Goal: Browse casually

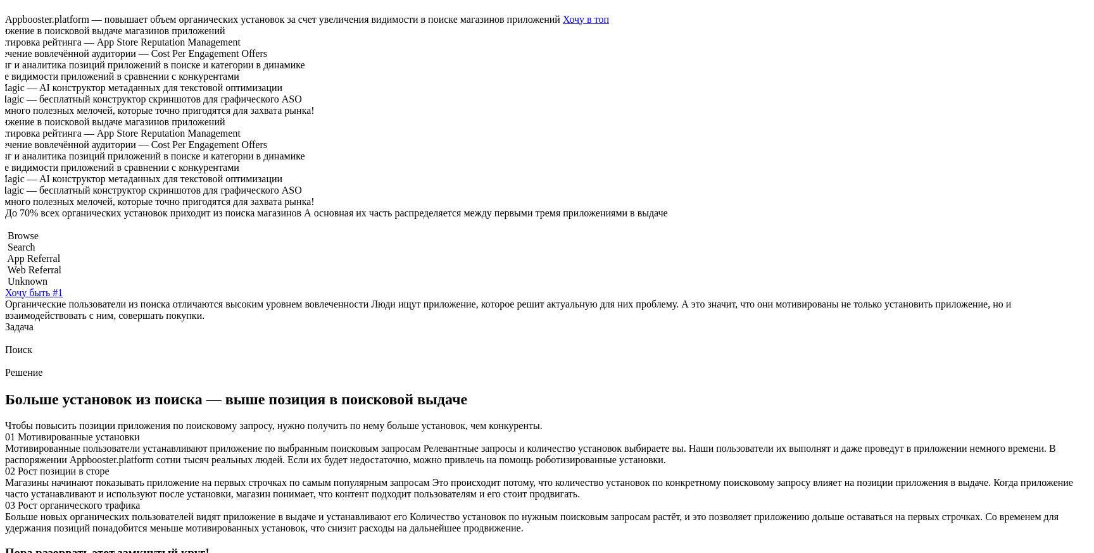
scroll to position [267, 0]
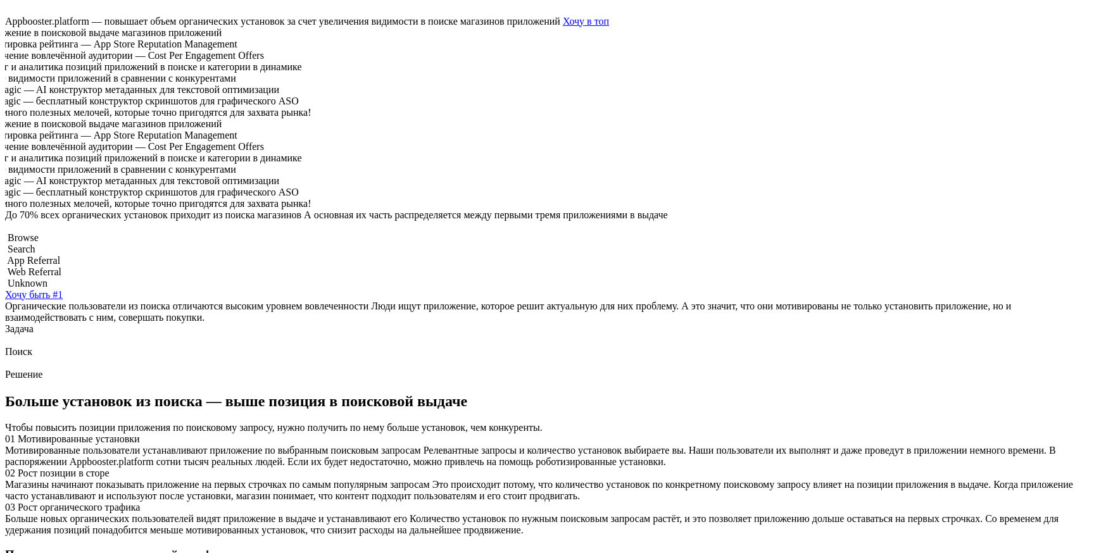
scroll to position [265, 0]
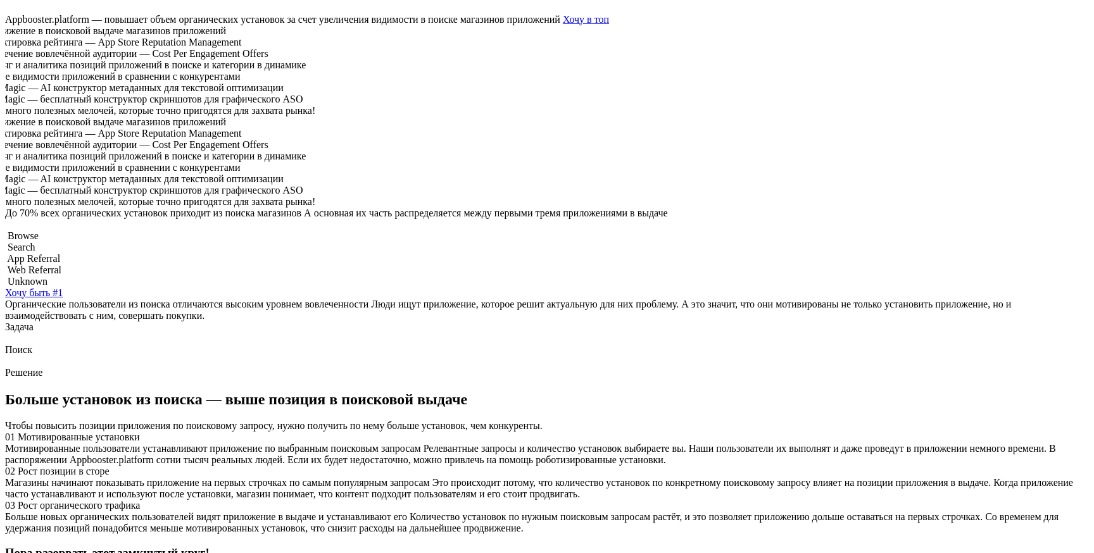
scroll to position [267, 0]
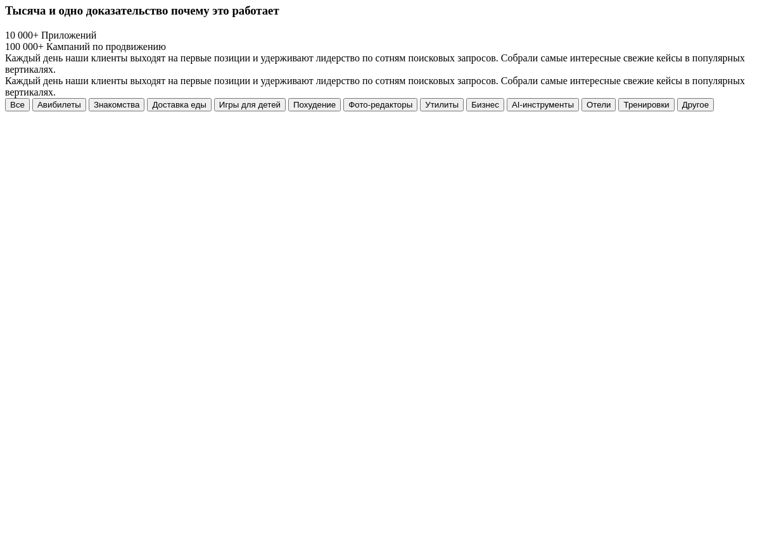
scroll to position [1341, 0]
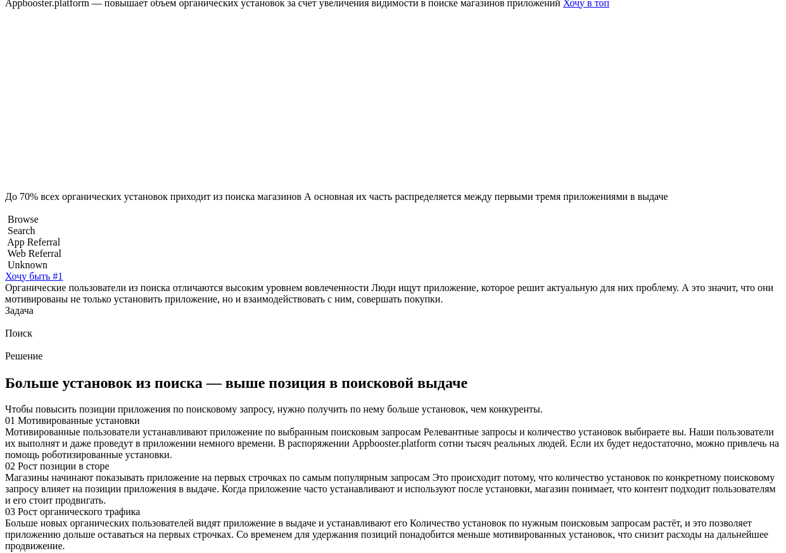
scroll to position [289, 0]
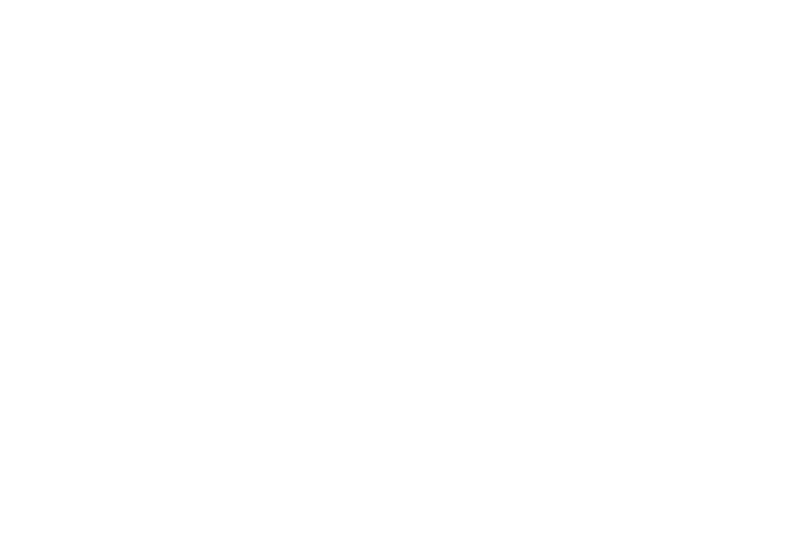
scroll to position [3114, 0]
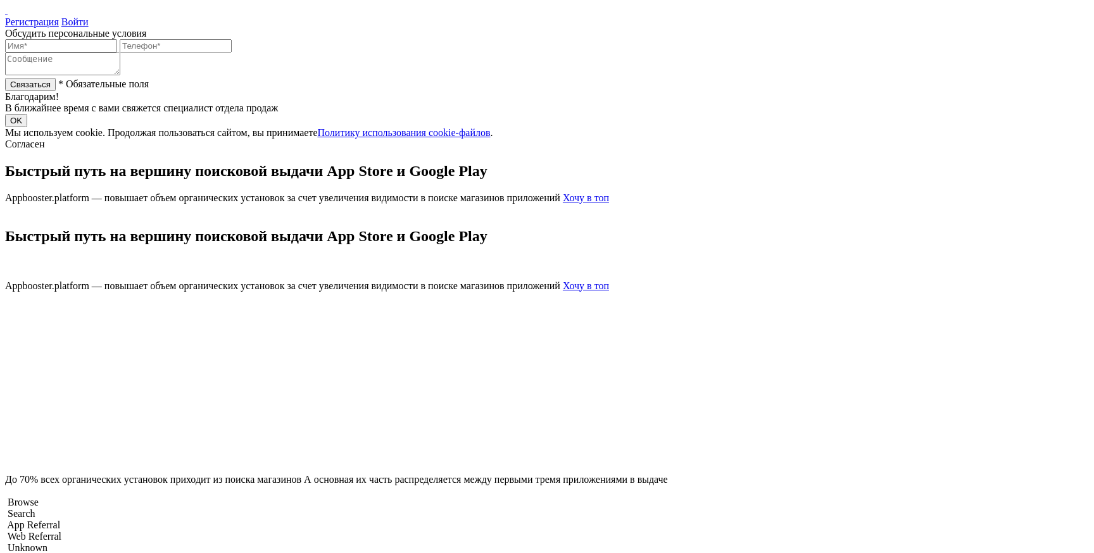
click at [437, 163] on h1 "Быстрый путь на вершину поисковой выдачи App Store и Google Play" at bounding box center [547, 171] width 1084 height 17
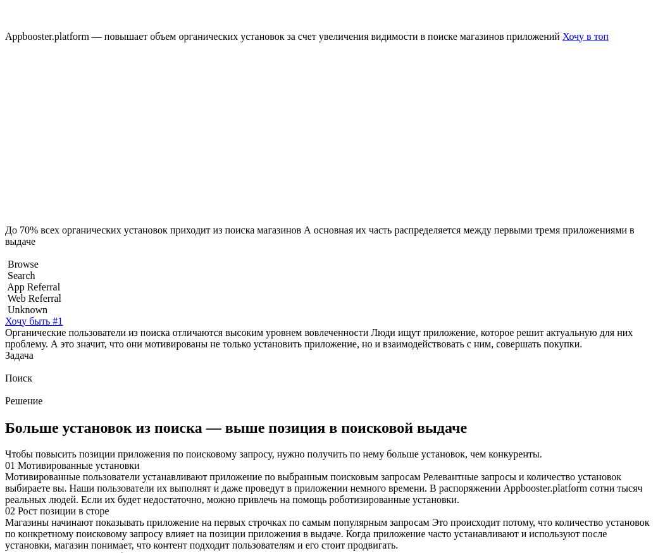
scroll to position [251, 0]
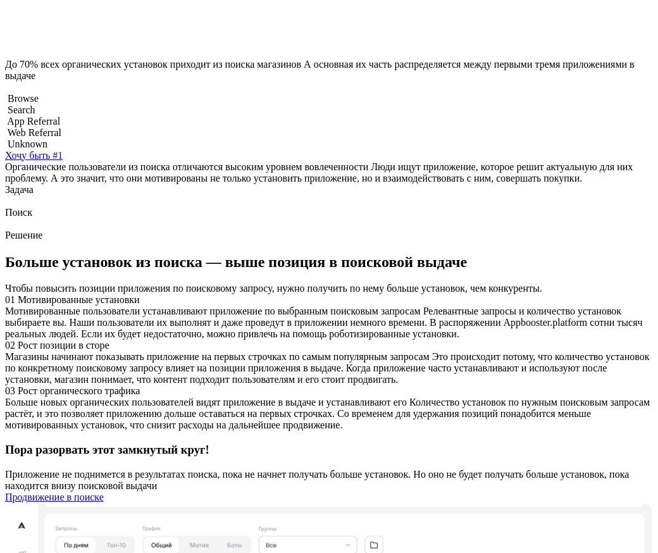
scroll to position [415, 0]
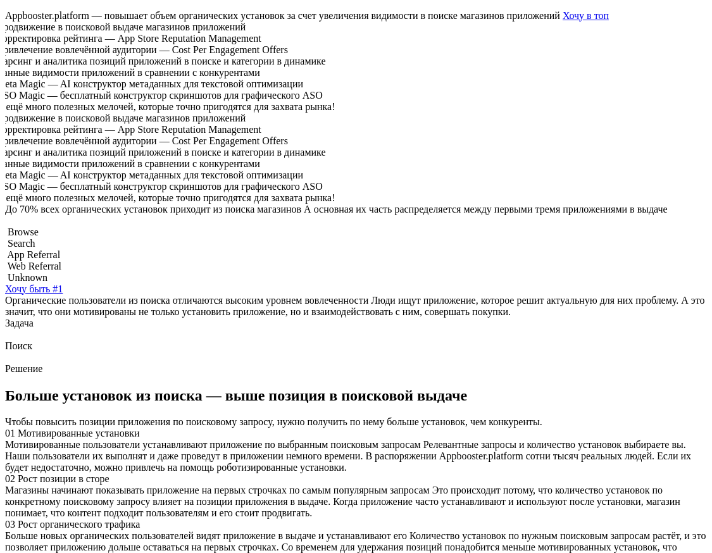
scroll to position [270, 0]
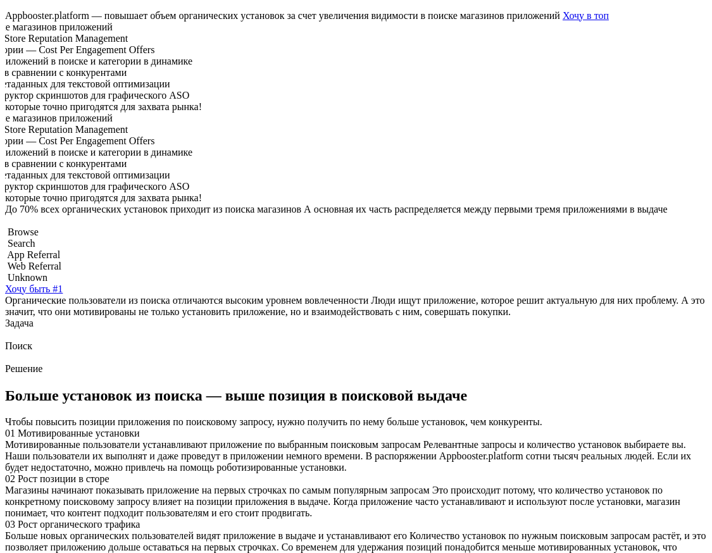
scroll to position [270, 0]
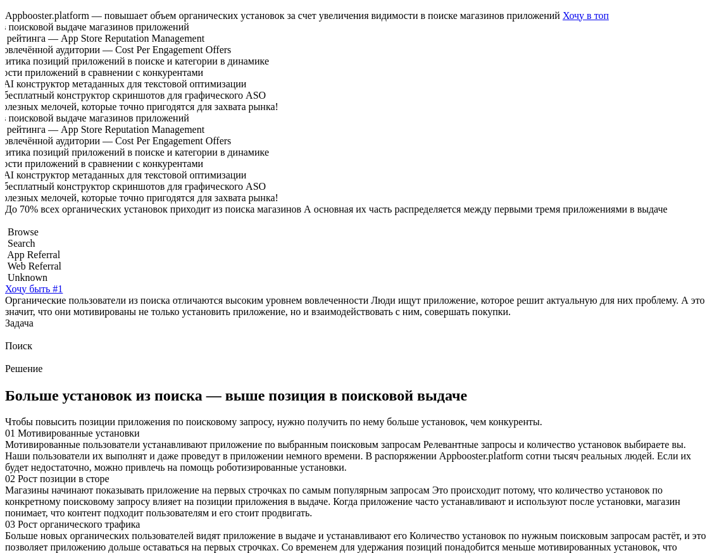
scroll to position [270, 0]
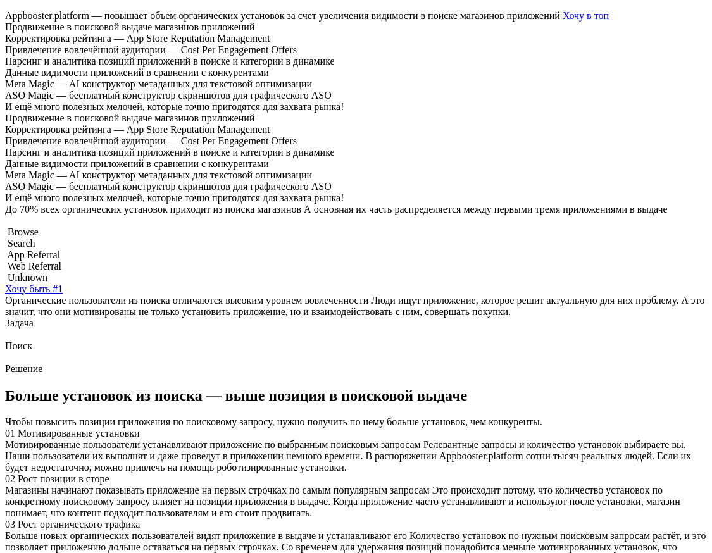
scroll to position [270, 0]
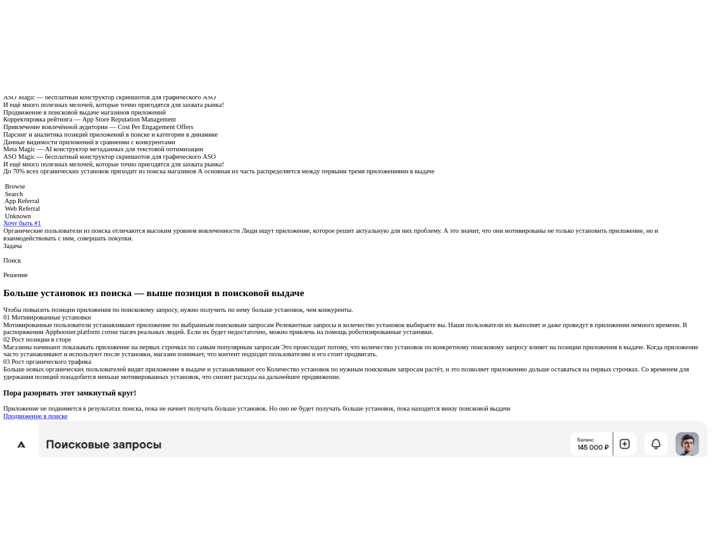
scroll to position [196, 0]
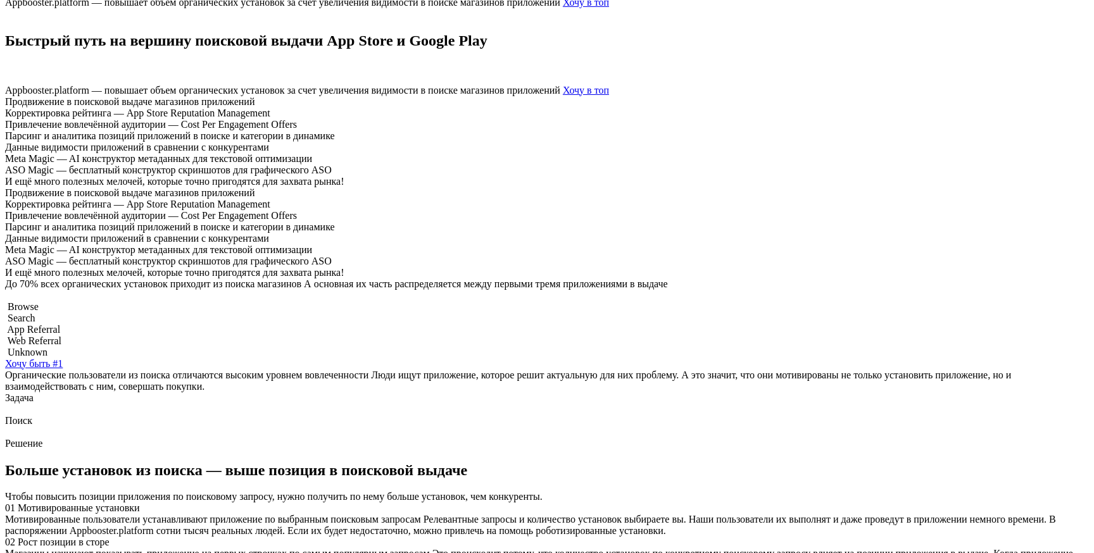
drag, startPoint x: 632, startPoint y: 438, endPoint x: 526, endPoint y: 437, distance: 105.7
click at [270, 118] on span "Корректировка рейтинга — App Store Reputation Management" at bounding box center [137, 113] width 265 height 11
drag, startPoint x: 589, startPoint y: 441, endPoint x: 473, endPoint y: 441, distance: 115.8
click at [473, 119] on div "Корректировка рейтинга — App Store Reputation Management" at bounding box center [547, 113] width 1084 height 11
drag, startPoint x: 487, startPoint y: 441, endPoint x: 715, endPoint y: 435, distance: 228.6
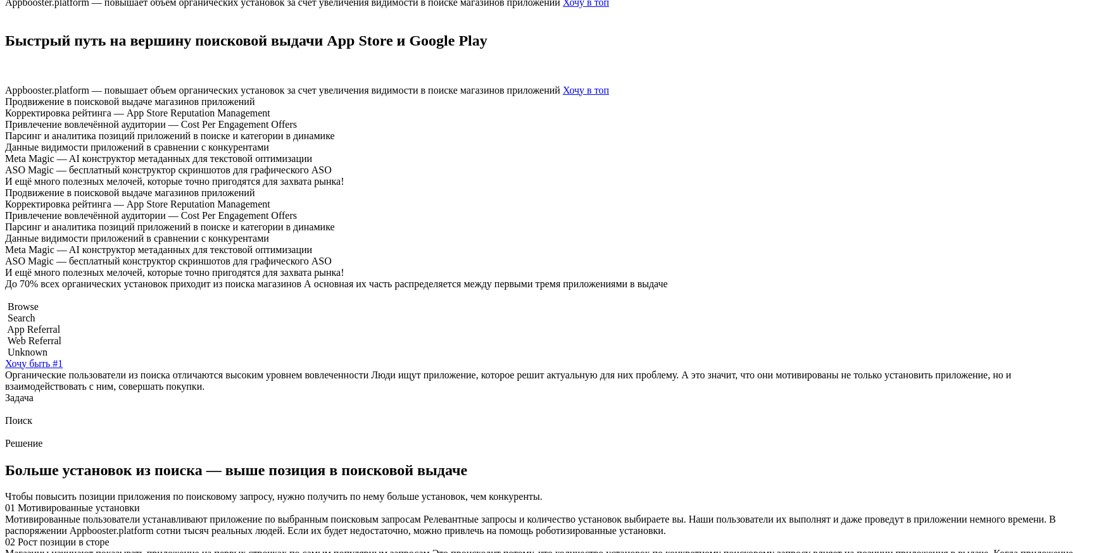
click at [715, 279] on div "Продвижение в поисковой выдаче магазинов приложений Корректировка рейтинга — Ap…" at bounding box center [547, 187] width 1084 height 182
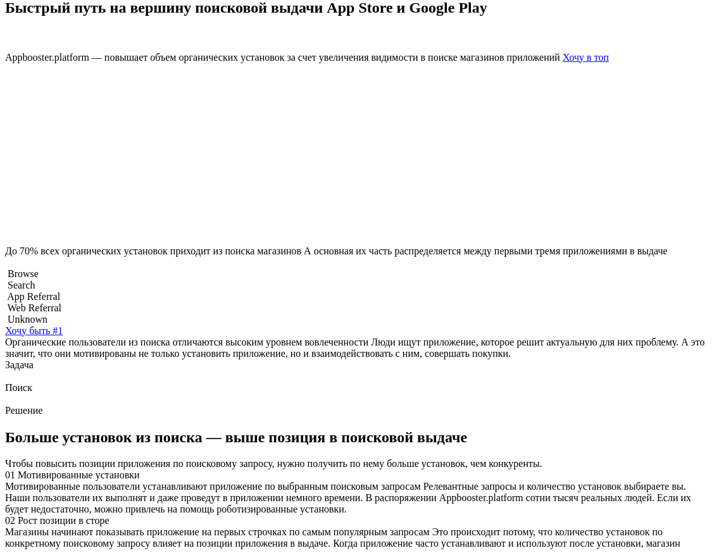
scroll to position [247, 0]
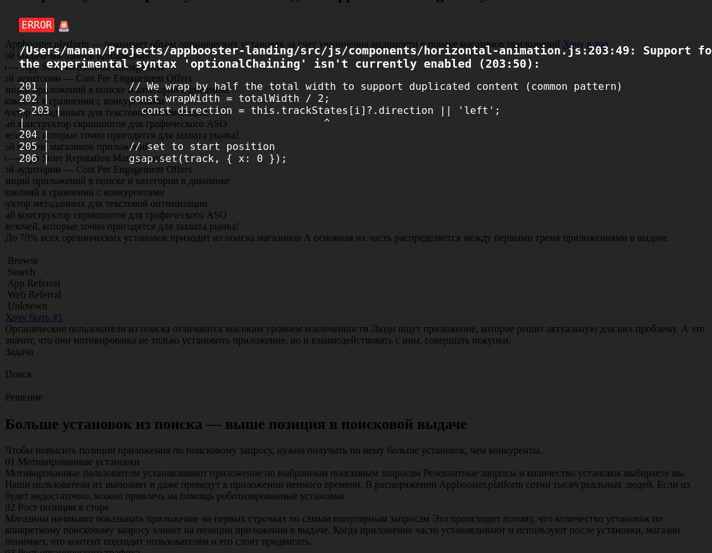
scroll to position [242, 0]
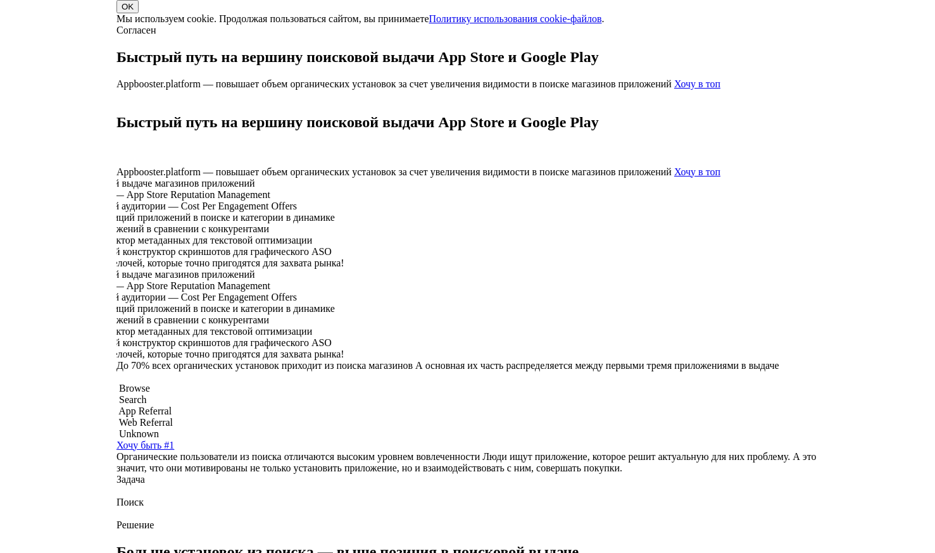
scroll to position [116, 0]
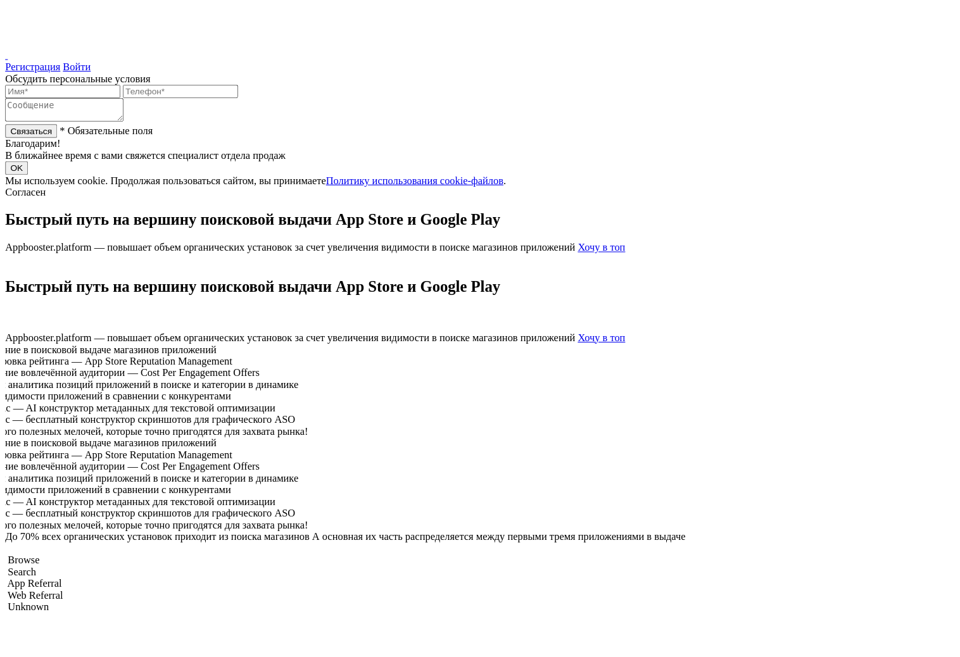
scroll to position [116, 0]
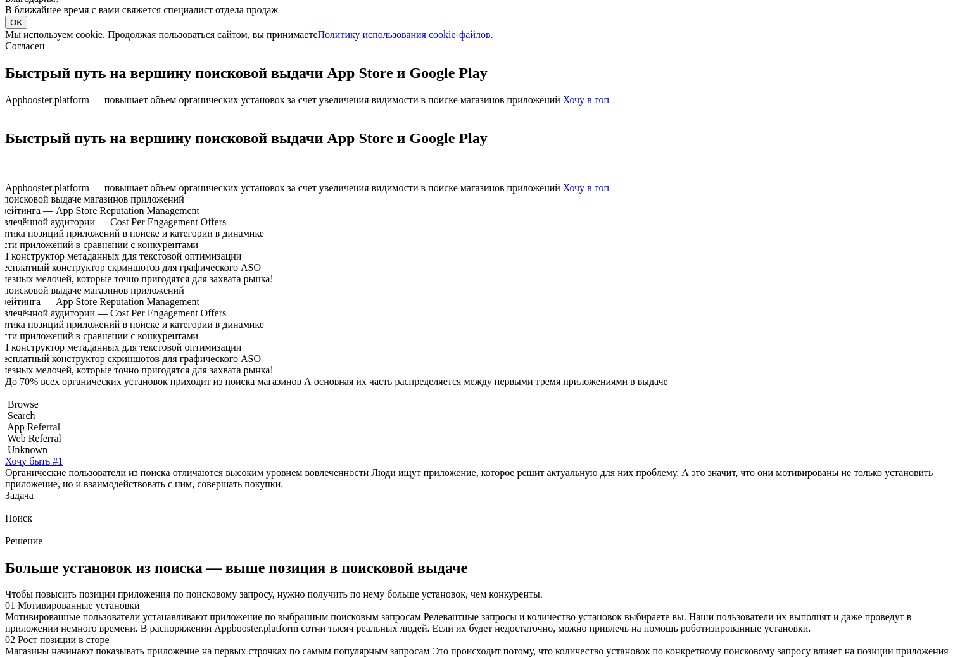
scroll to position [98, 0]
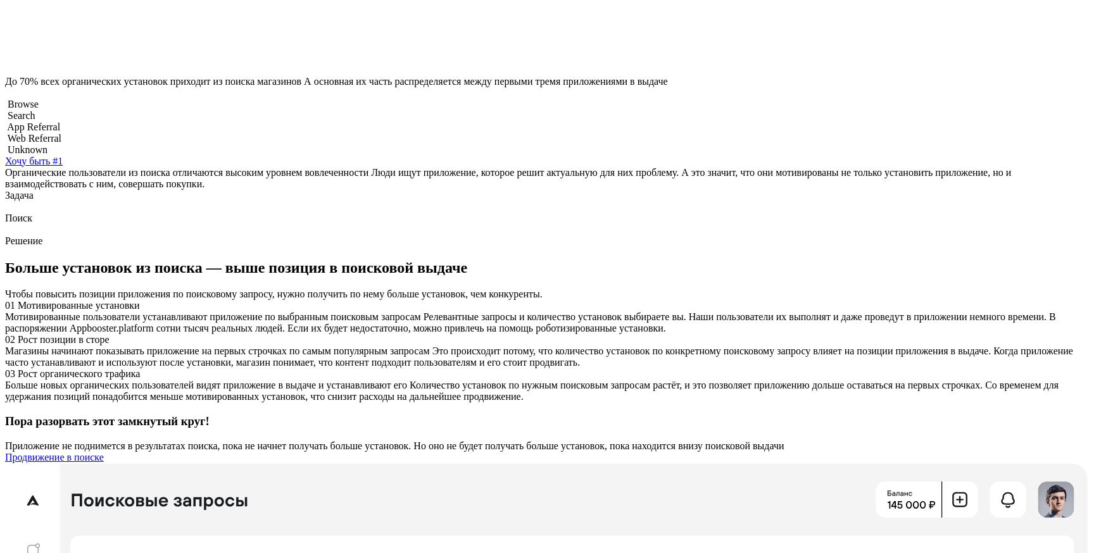
scroll to position [442, 0]
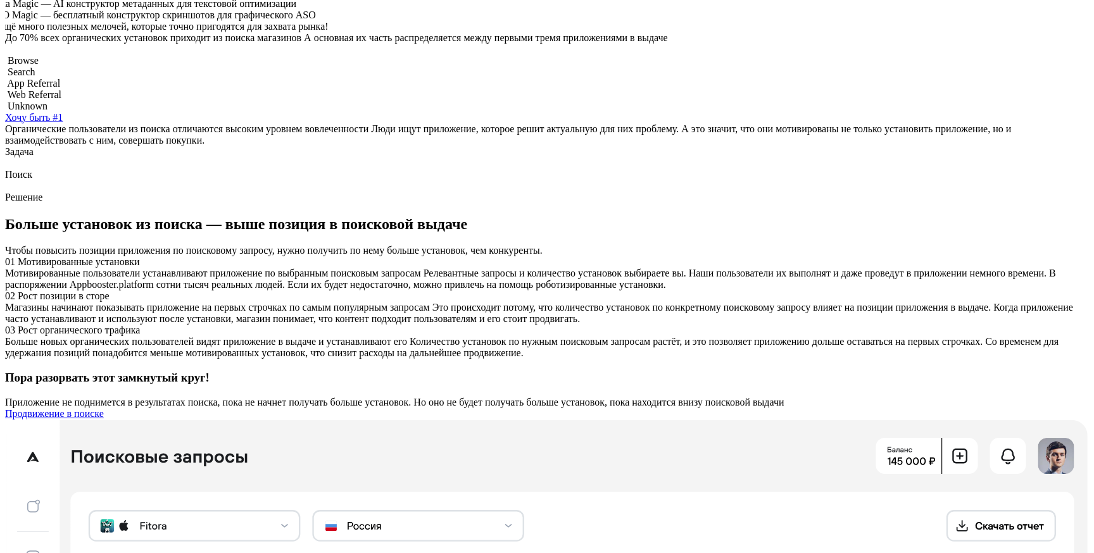
scroll to position [442, 0]
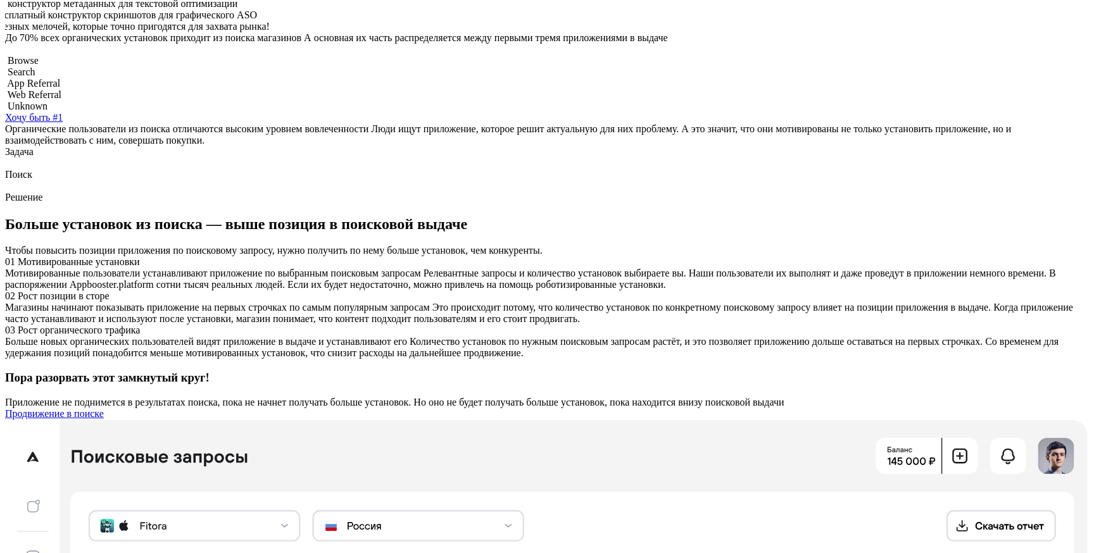
scroll to position [442, 0]
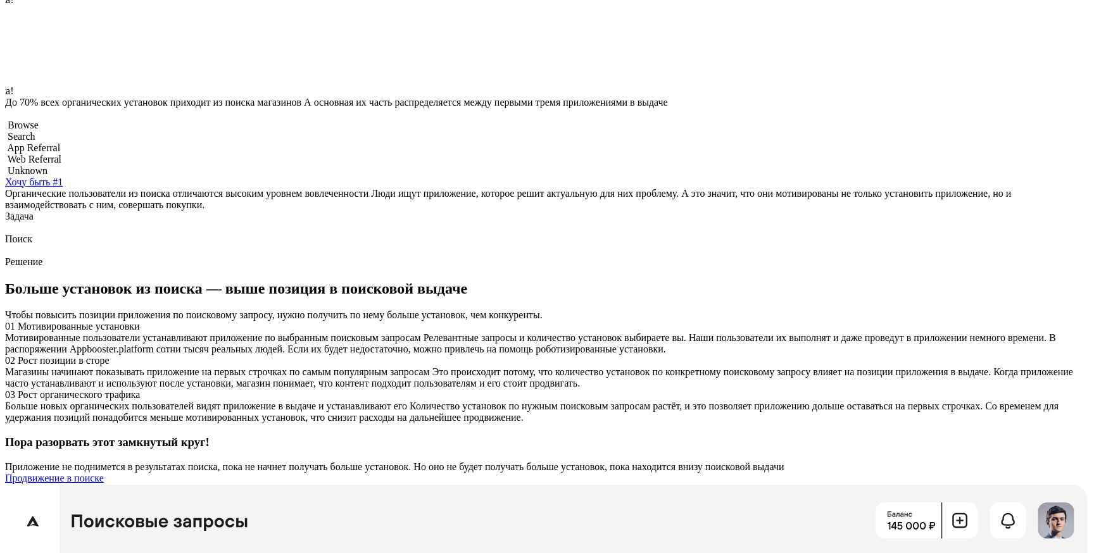
scroll to position [379, 0]
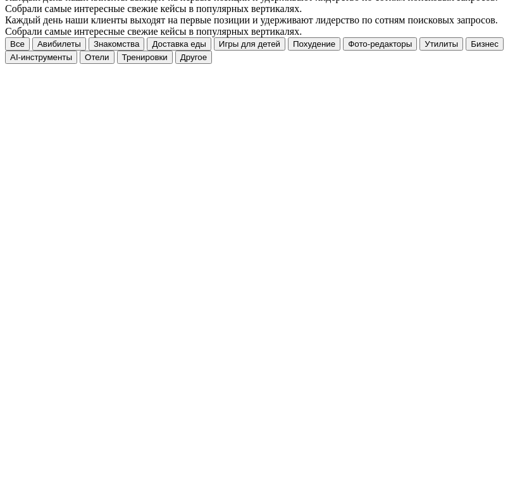
scroll to position [1355, 0]
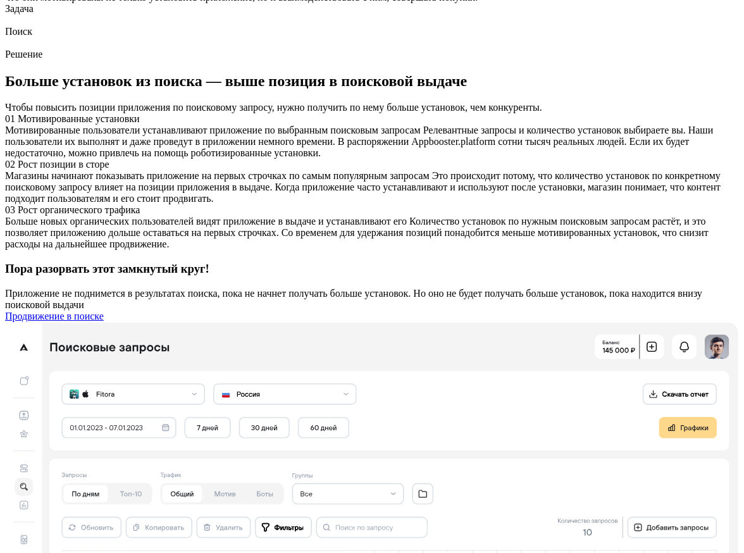
scroll to position [265, 0]
